Goal: Task Accomplishment & Management: Manage account settings

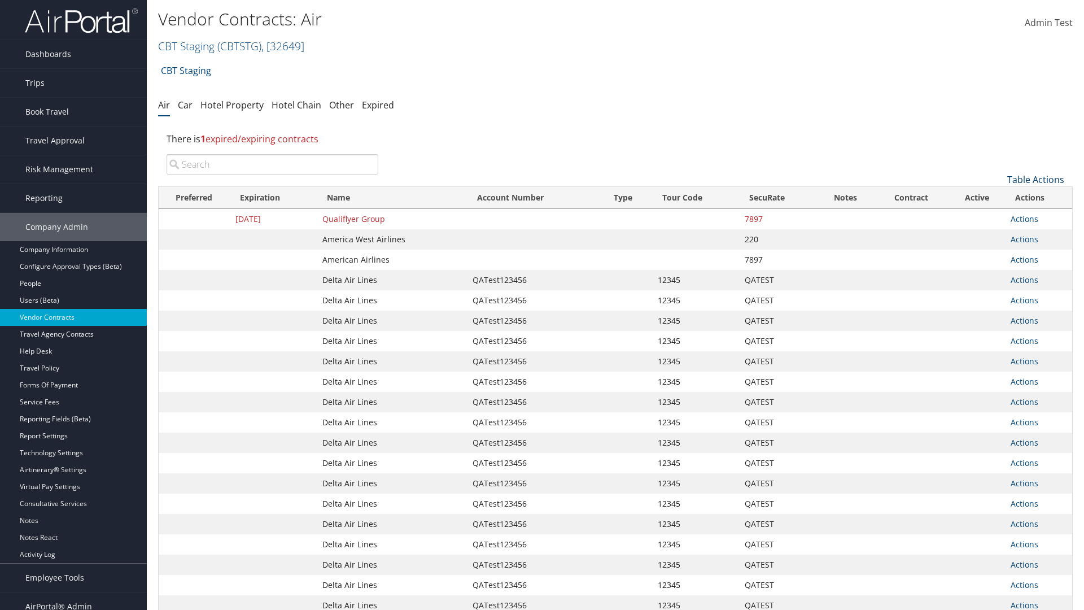
click at [1035, 180] on link "Table Actions" at bounding box center [1035, 179] width 57 height 12
click at [998, 197] on link "Create New Contract" at bounding box center [998, 196] width 148 height 19
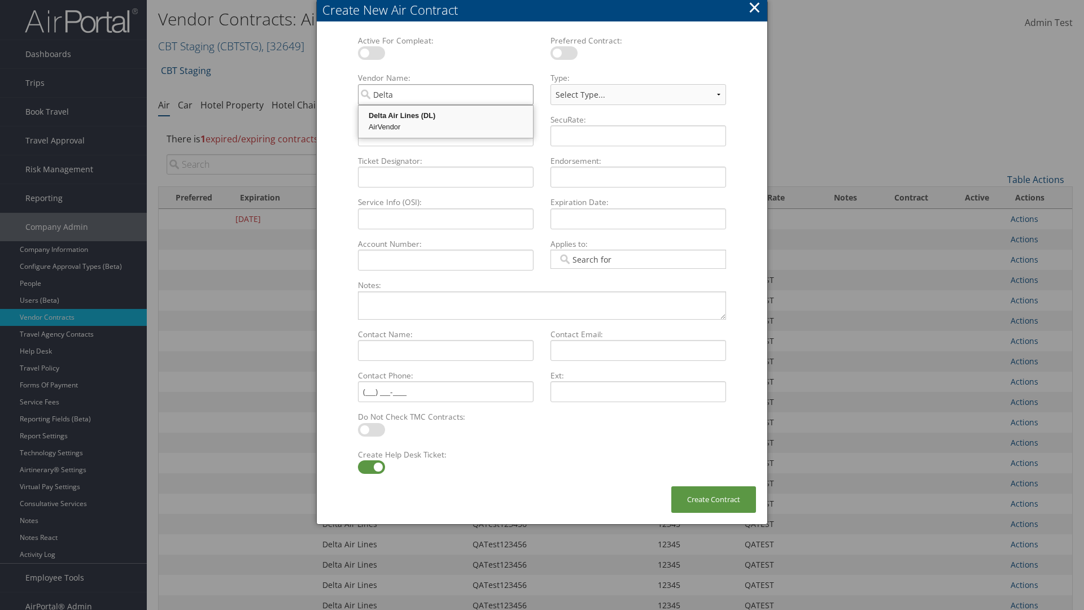
type input "Delta Air Lines"
select select "[object Object]"
type input "Delta Air Lines"
type input "QATest123456"
type input "12345"
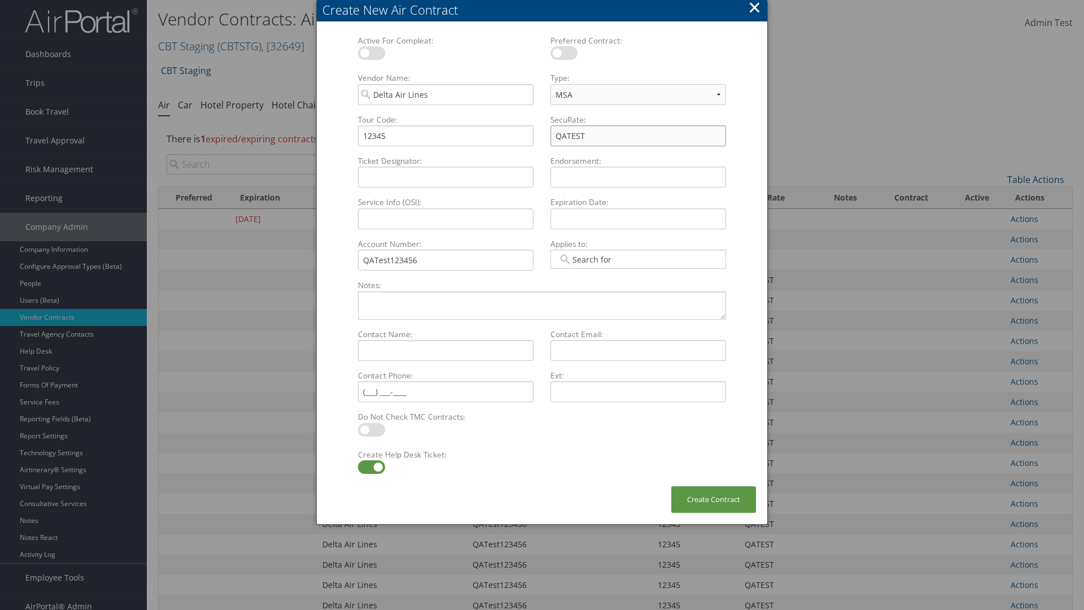
type input "QATEST"
click at [371, 467] on label at bounding box center [371, 467] width 27 height 14
click at [371, 467] on input "checkbox" at bounding box center [367, 468] width 7 height 7
checkbox input "false"
type input "[DATE]"
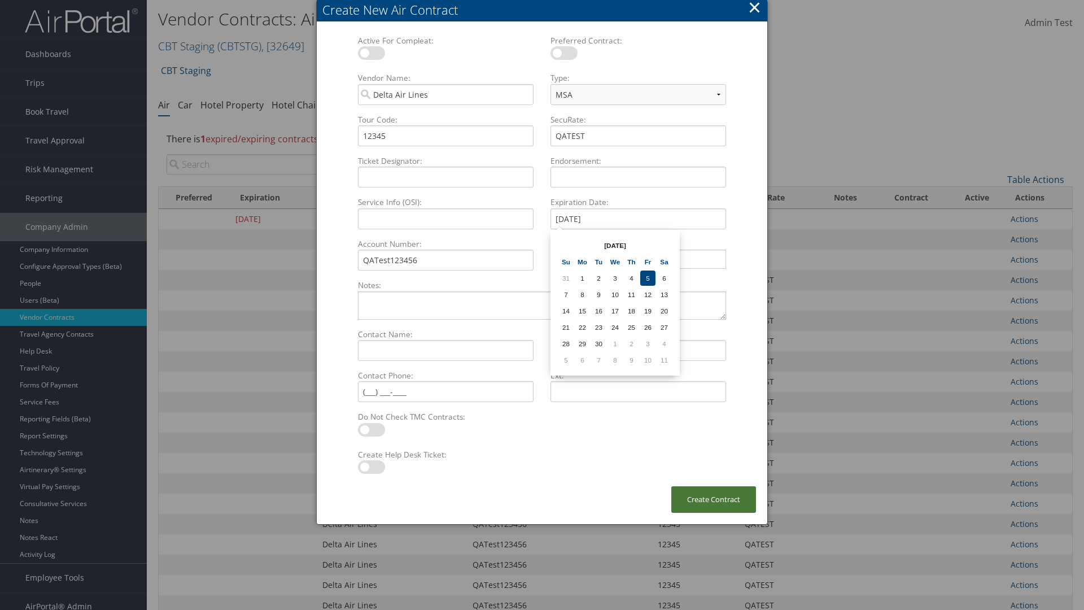
click at [714, 499] on button "Create Contract" at bounding box center [713, 499] width 85 height 27
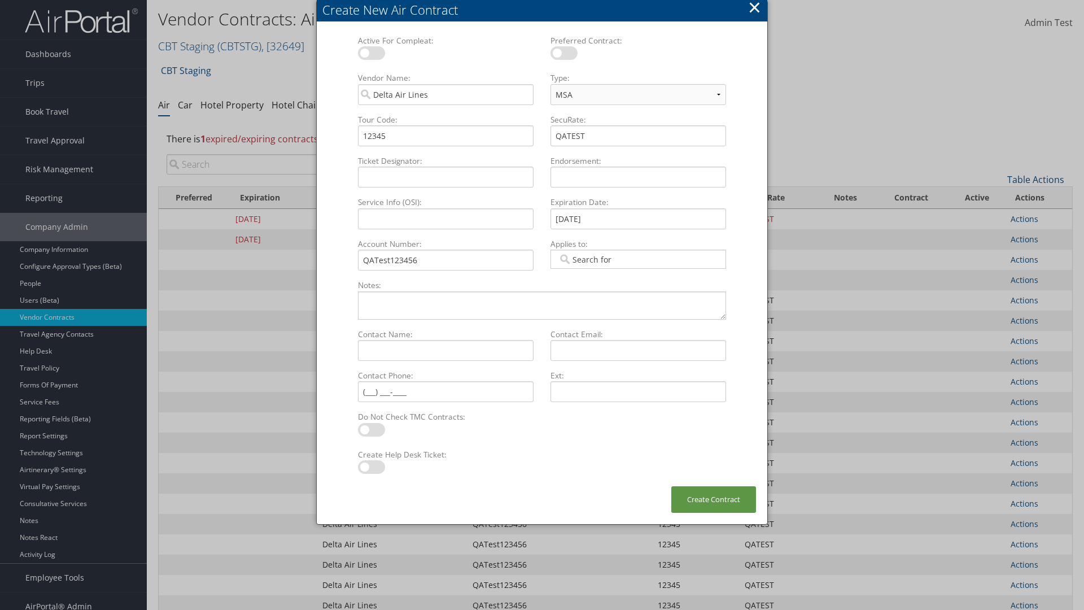
click at [272, 164] on input "search" at bounding box center [273, 164] width 212 height 20
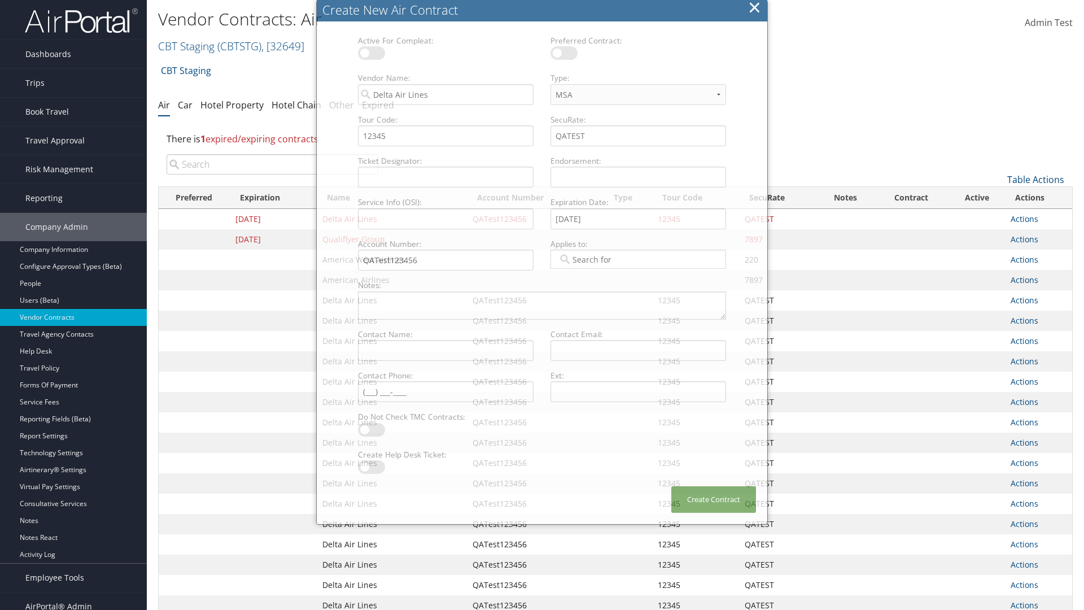
type input "QATest123456"
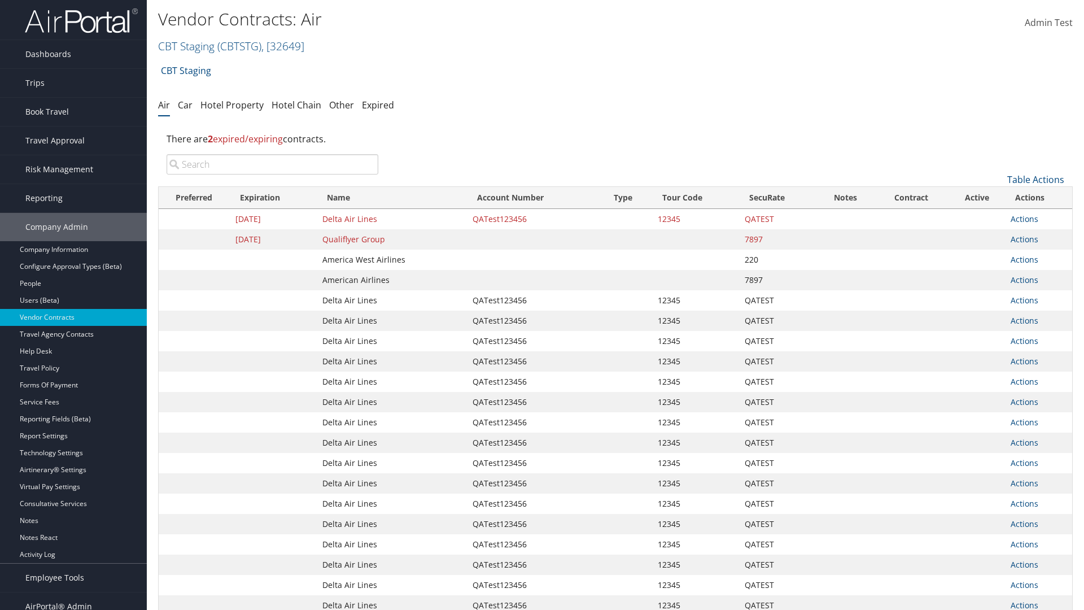
click at [272, 164] on input "search" at bounding box center [273, 164] width 212 height 20
type input "QATest123456"
click at [1024, 218] on link "Actions" at bounding box center [1025, 218] width 28 height 11
click at [1043, 274] on link "Delete" at bounding box center [1043, 273] width 65 height 19
